Goal: Obtain resource: Download file/media

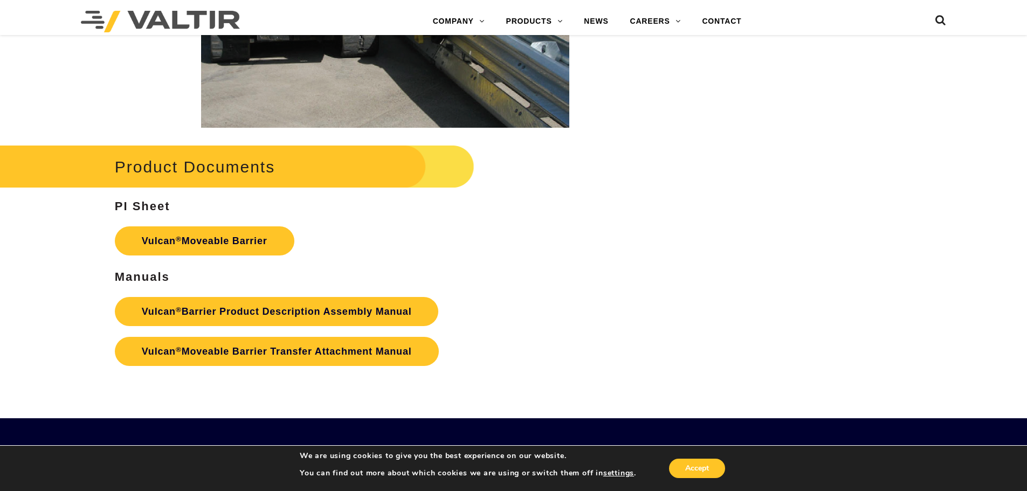
scroll to position [1790, 0]
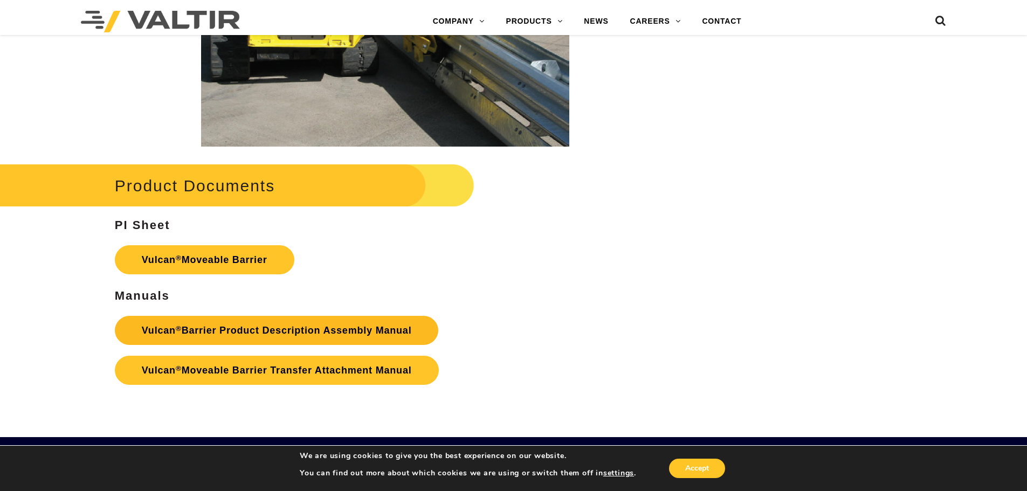
click at [259, 331] on link "Vulcan ® Barrier Product Description Assembly Manual" at bounding box center [277, 330] width 324 height 29
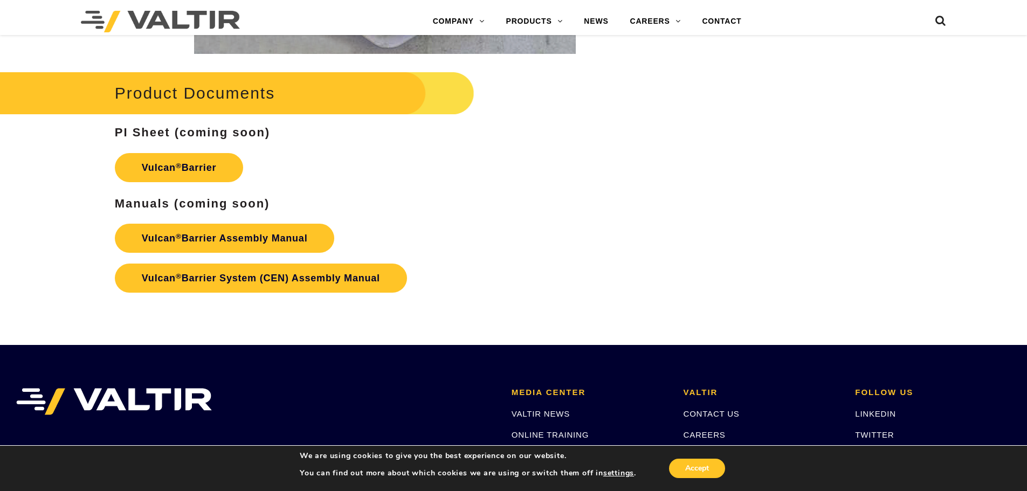
scroll to position [1844, 0]
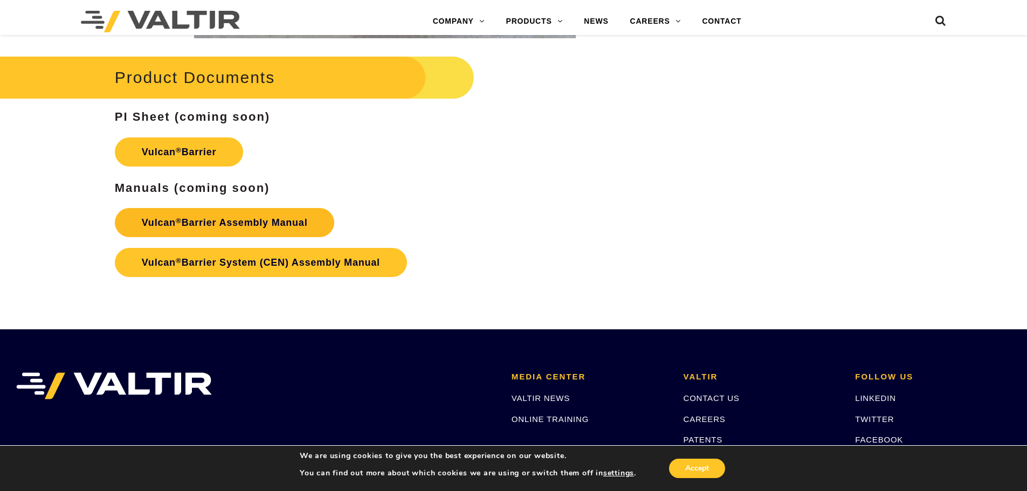
click at [244, 225] on link "Vulcan ® Barrier Assembly Manual" at bounding box center [225, 222] width 220 height 29
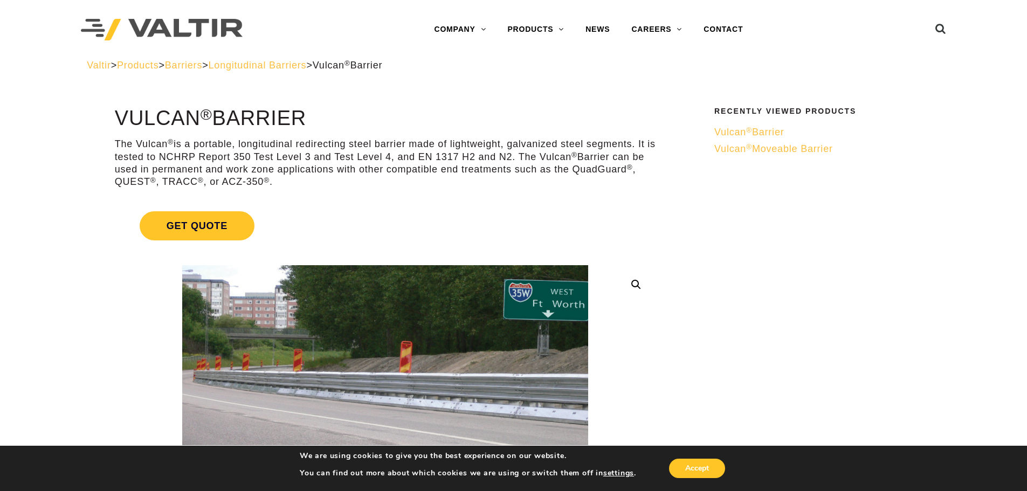
click at [763, 149] on span "Vulcan ® Moveable Barrier" at bounding box center [773, 148] width 119 height 11
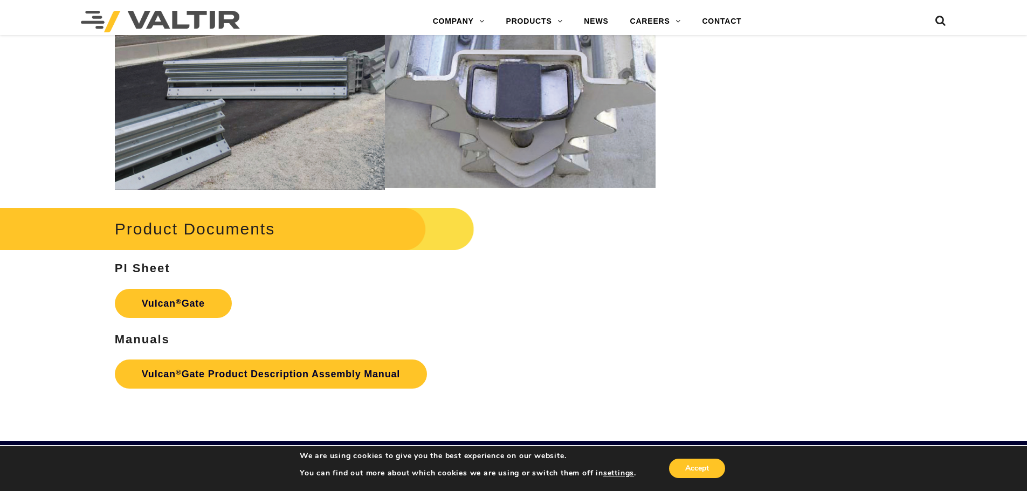
scroll to position [1239, 0]
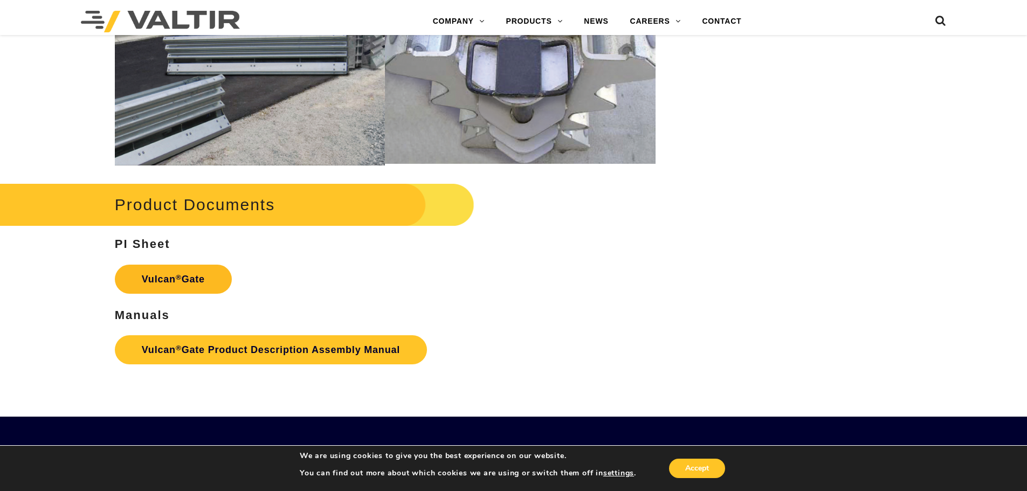
click at [161, 283] on strong "Vulcan ® Gate" at bounding box center [173, 279] width 63 height 11
